Goal: Task Accomplishment & Management: Manage account settings

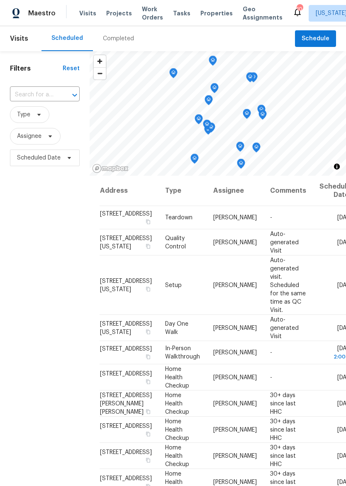
click at [29, 9] on div "Maestro" at bounding box center [28, 13] width 56 height 17
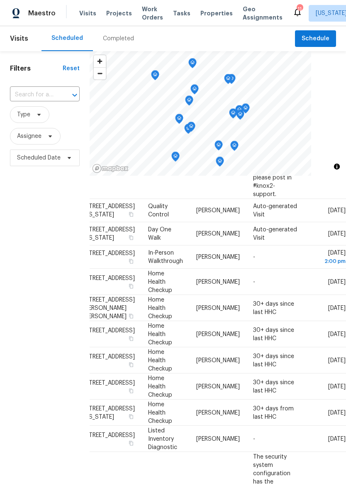
scroll to position [216, 78]
click at [0, 0] on icon at bounding box center [0, 0] width 0 height 0
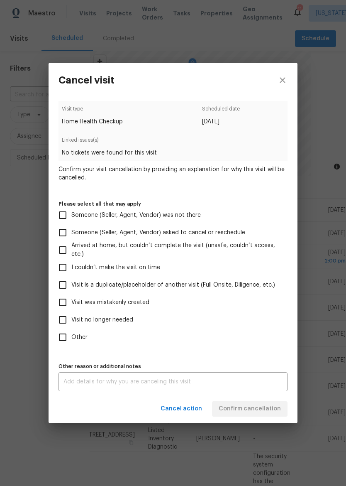
click at [341, 275] on div "Cancel visit Visit type Home Health Checkup Scheduled date [DATE] Linked issues…" at bounding box center [173, 243] width 346 height 486
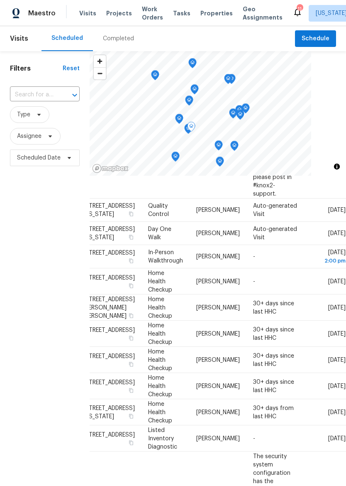
click at [0, 0] on icon at bounding box center [0, 0] width 0 height 0
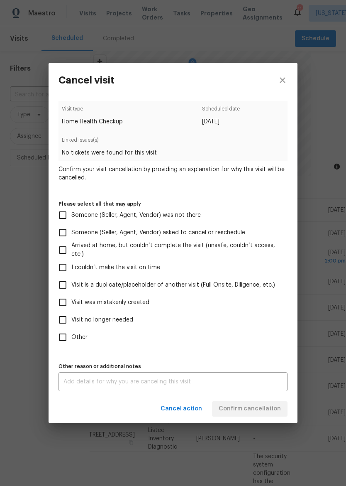
click at [115, 321] on span "Visit no longer needed" at bounding box center [102, 319] width 62 height 9
click at [71, 321] on input "Visit no longer needed" at bounding box center [62, 319] width 17 height 17
checkbox input "true"
click at [131, 377] on div "x Other reason or additional notes" at bounding box center [173, 381] width 229 height 19
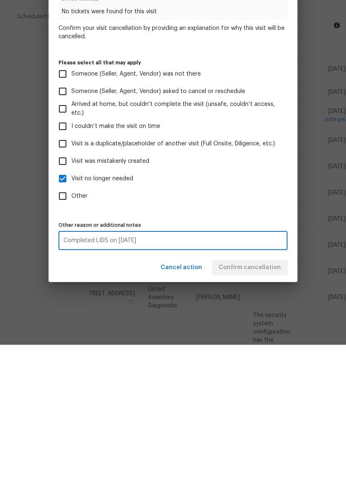
type textarea "Completed LIDS on [DATE]"
click at [262, 215] on div "Visit type Home Health Checkup Scheduled date [DATE] Linked issues(s) No ticket…" at bounding box center [173, 246] width 229 height 290
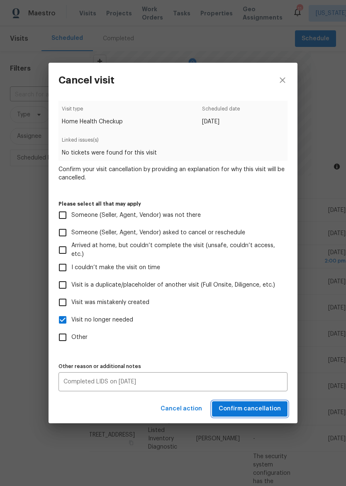
click at [252, 409] on span "Confirm cancellation" at bounding box center [250, 408] width 62 height 10
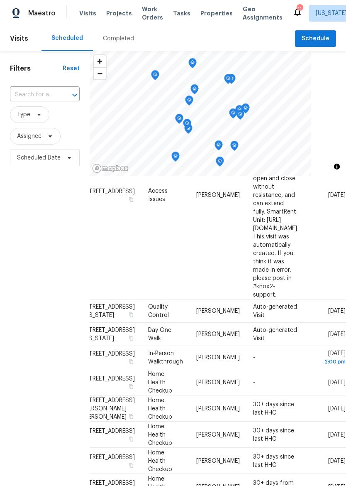
scroll to position [114, 78]
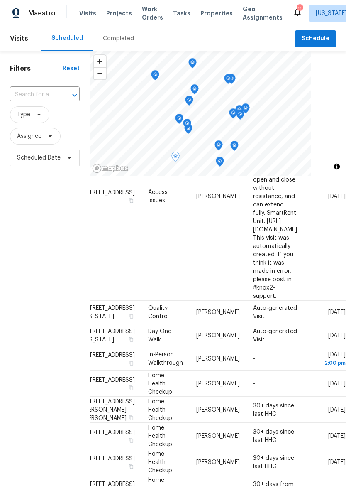
click at [0, 0] on icon at bounding box center [0, 0] width 0 height 0
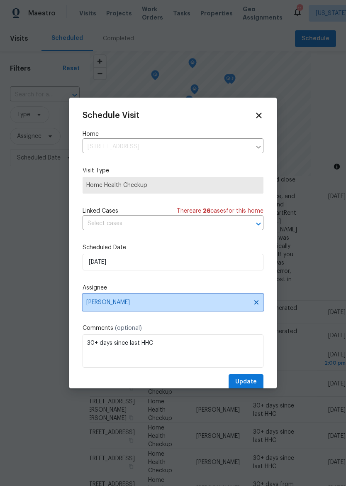
click at [193, 305] on span "[PERSON_NAME]" at bounding box center [167, 302] width 163 height 7
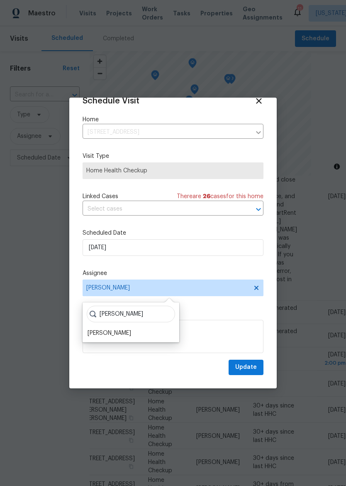
scroll to position [16, 0]
type input "[PERSON_NAME]"
click at [120, 333] on div "[PERSON_NAME]" at bounding box center [110, 333] width 44 height 8
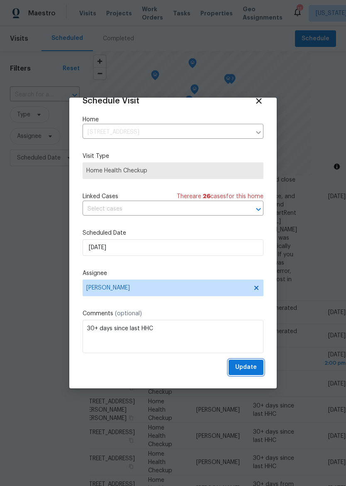
click at [259, 364] on button "Update" at bounding box center [246, 366] width 35 height 15
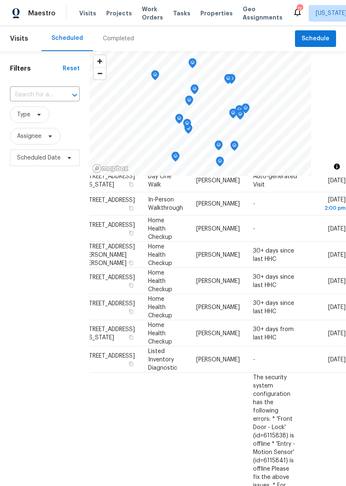
scroll to position [274, 78]
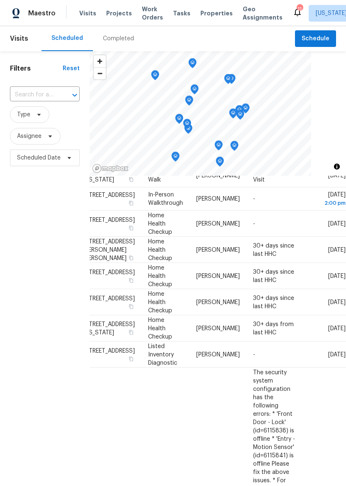
click at [0, 0] on icon at bounding box center [0, 0] width 0 height 0
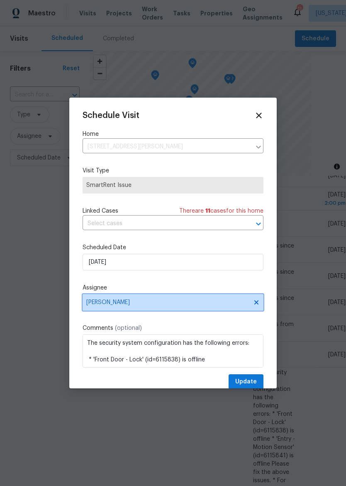
click at [162, 308] on span "[PERSON_NAME]" at bounding box center [173, 302] width 181 height 17
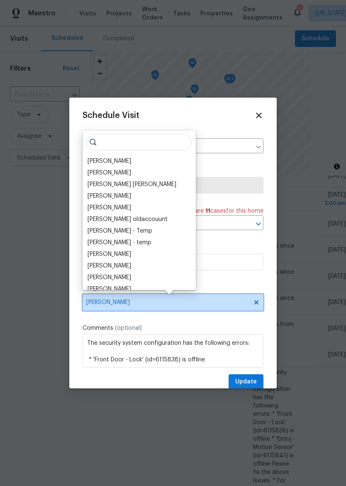
click at [198, 297] on span "[PERSON_NAME]" at bounding box center [173, 302] width 181 height 17
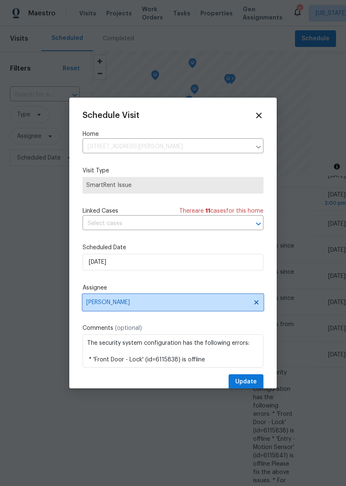
click at [206, 299] on span "[PERSON_NAME]" at bounding box center [173, 302] width 181 height 17
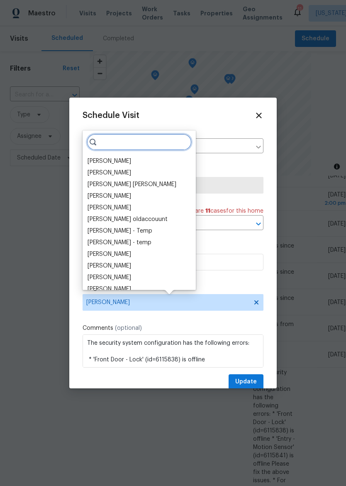
click at [142, 150] on input "search" at bounding box center [139, 142] width 105 height 17
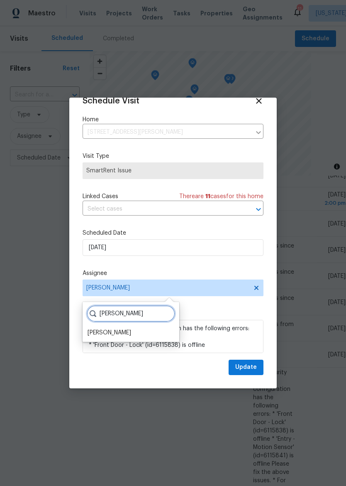
scroll to position [16, 0]
type input "[PERSON_NAME]"
click at [116, 334] on div "[PERSON_NAME]" at bounding box center [110, 333] width 44 height 8
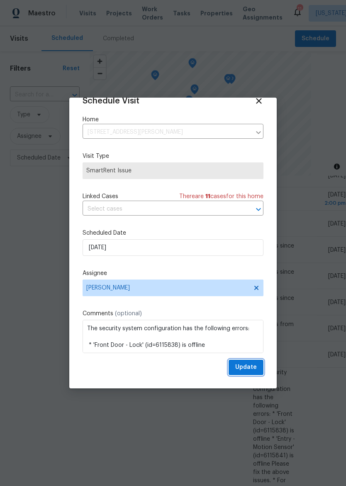
click at [251, 369] on span "Update" at bounding box center [246, 367] width 22 height 10
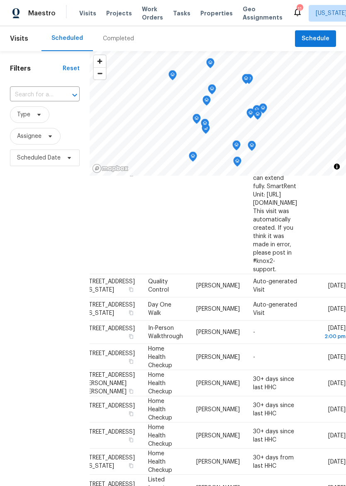
scroll to position [141, 78]
click at [0, 0] on icon at bounding box center [0, 0] width 0 height 0
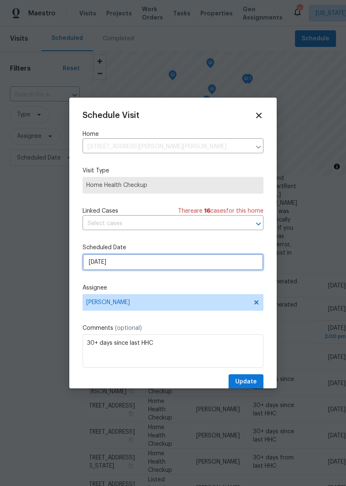
click at [181, 263] on input "[DATE]" at bounding box center [173, 262] width 181 height 17
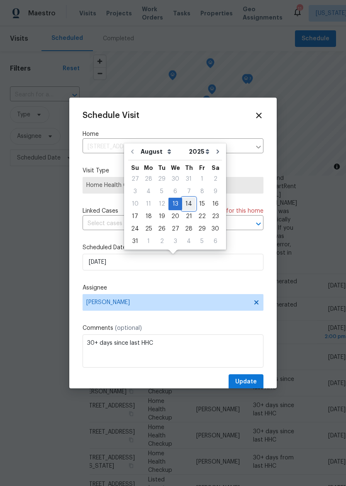
click at [186, 205] on div "14" at bounding box center [188, 204] width 13 height 12
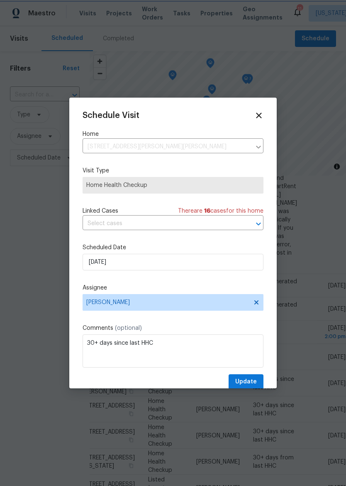
type input "[DATE]"
click at [246, 384] on span "Update" at bounding box center [246, 382] width 22 height 10
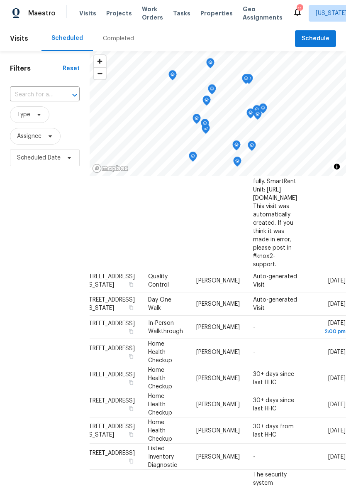
scroll to position [146, 78]
click at [0, 0] on icon at bounding box center [0, 0] width 0 height 0
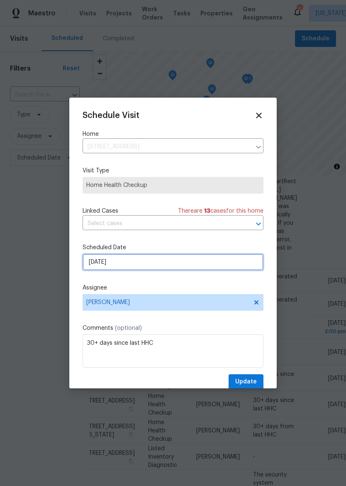
click at [227, 262] on input "[DATE]" at bounding box center [173, 262] width 181 height 17
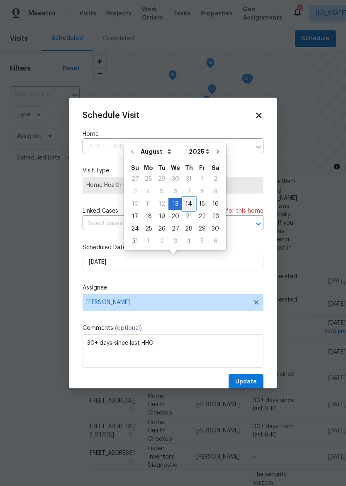
click at [188, 207] on div "14" at bounding box center [188, 204] width 13 height 12
type input "[DATE]"
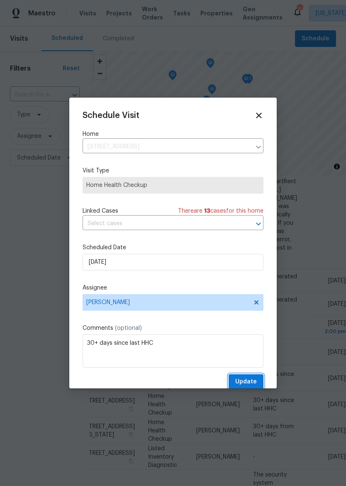
click at [249, 380] on span "Update" at bounding box center [246, 382] width 22 height 10
